Goal: Navigation & Orientation: Find specific page/section

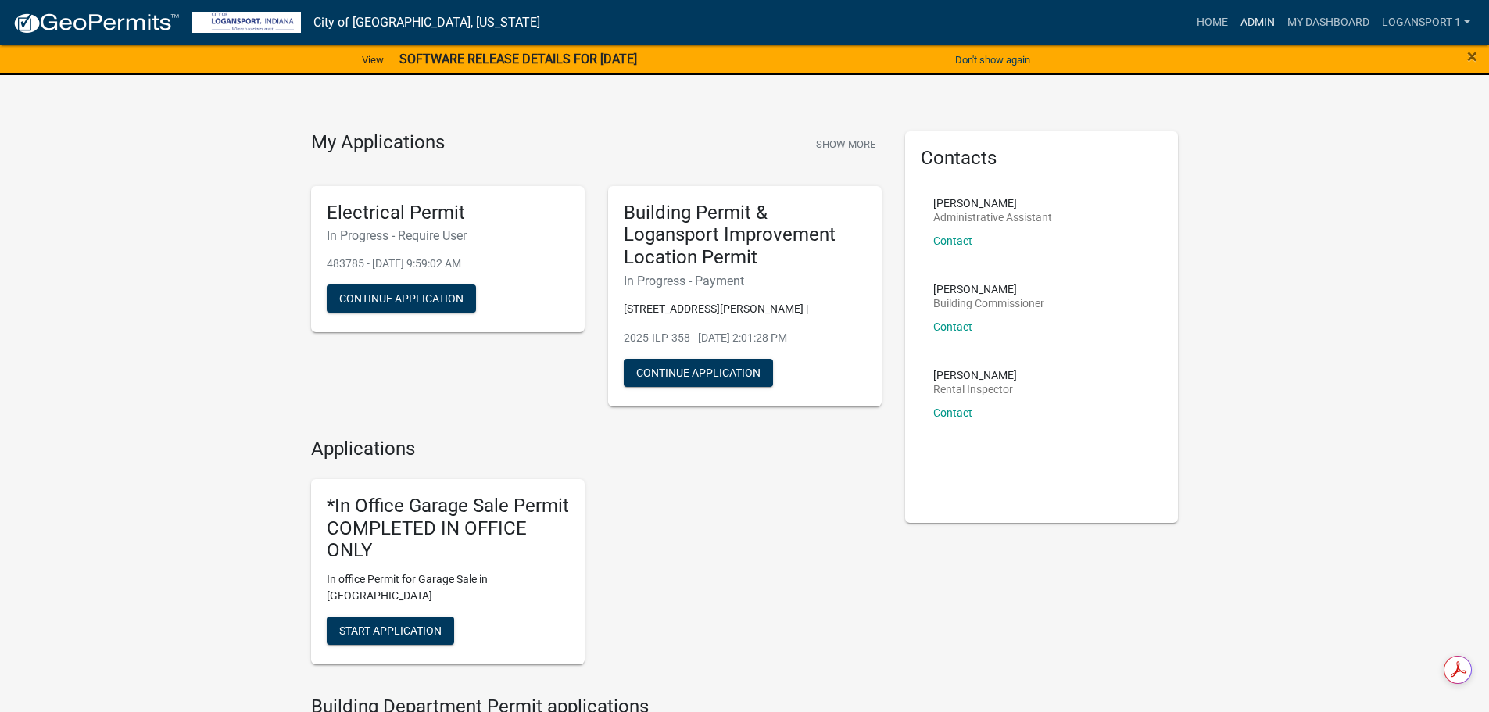
click at [1266, 23] on link "Admin" at bounding box center [1257, 23] width 47 height 30
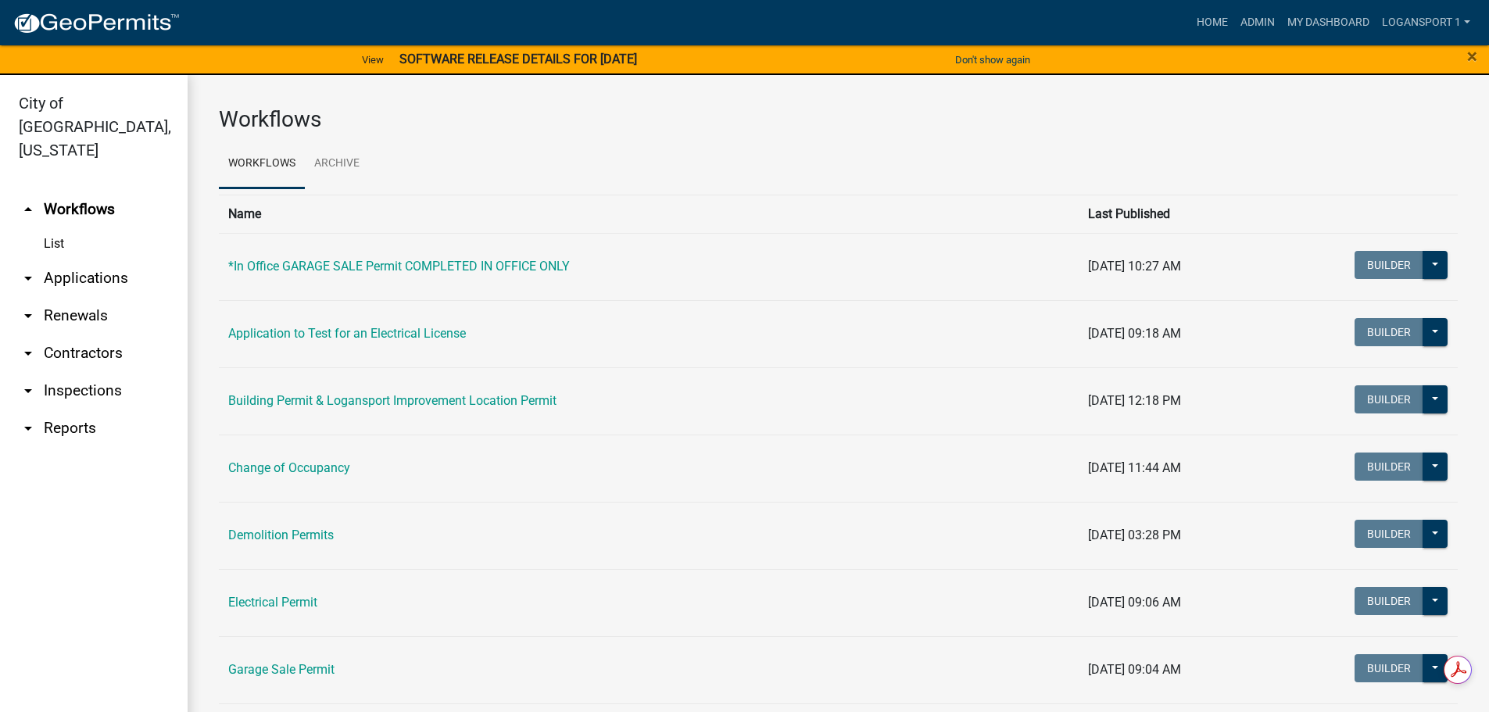
click at [102, 259] on link "arrow_drop_down Applications" at bounding box center [94, 278] width 188 height 38
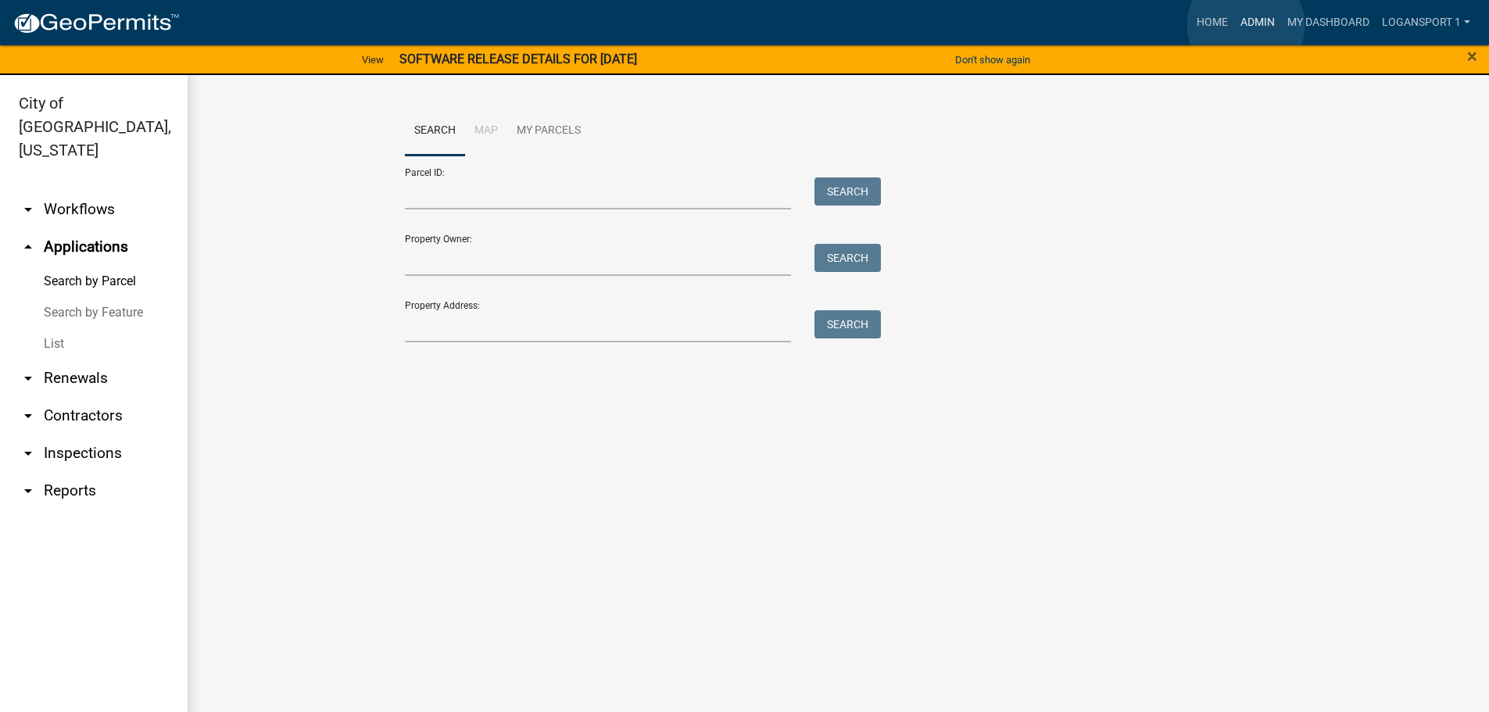
click at [1246, 25] on link "Admin" at bounding box center [1257, 23] width 47 height 30
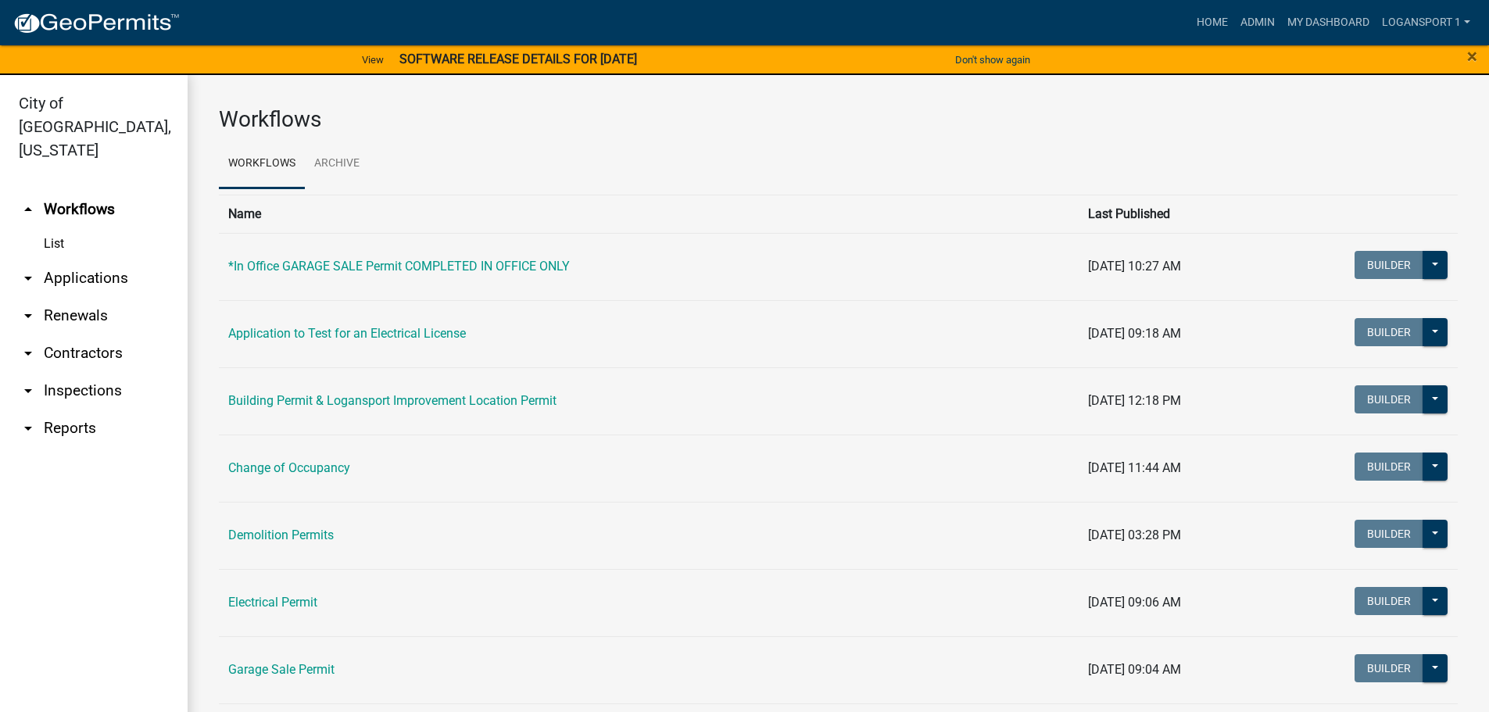
click at [77, 335] on link "arrow_drop_down Contractors" at bounding box center [94, 354] width 188 height 38
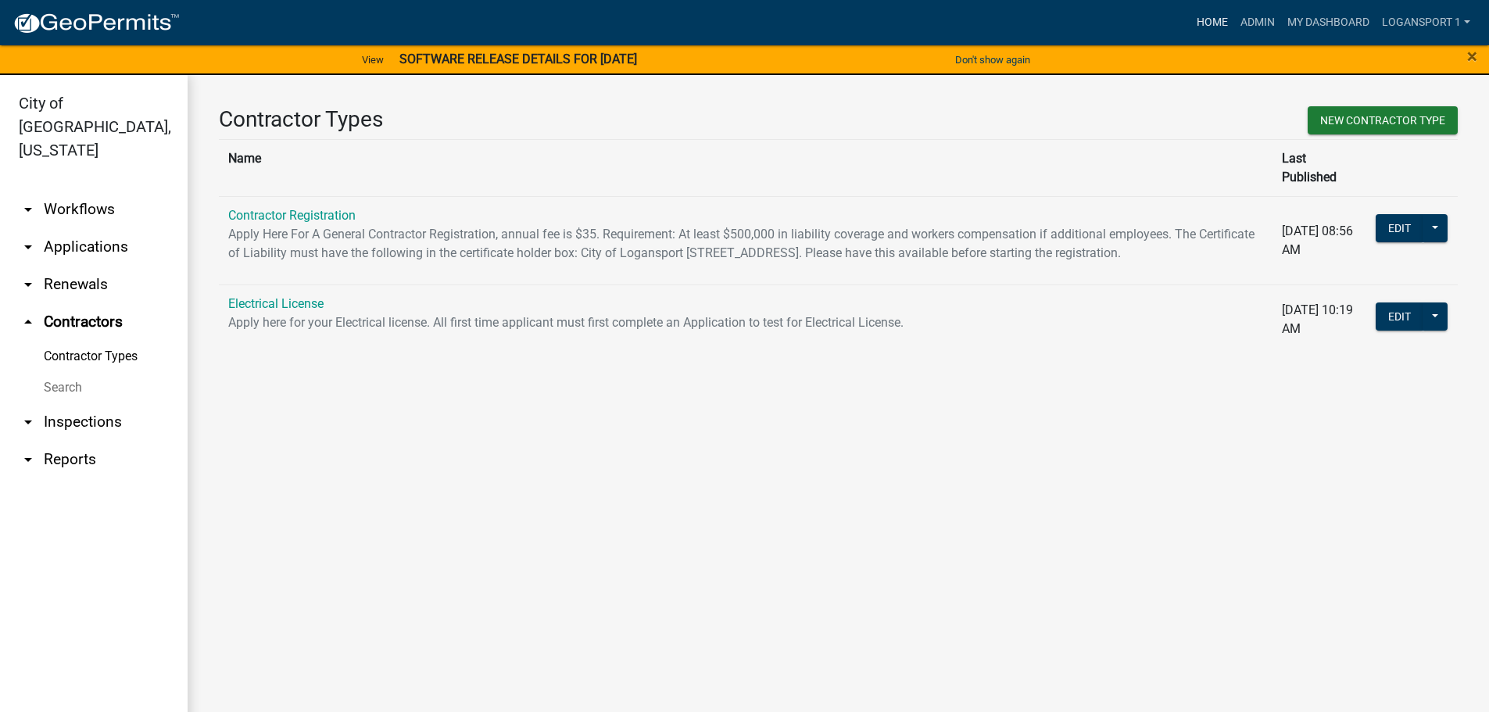
click at [1202, 23] on link "Home" at bounding box center [1212, 23] width 44 height 30
